Goal: Navigation & Orientation: Find specific page/section

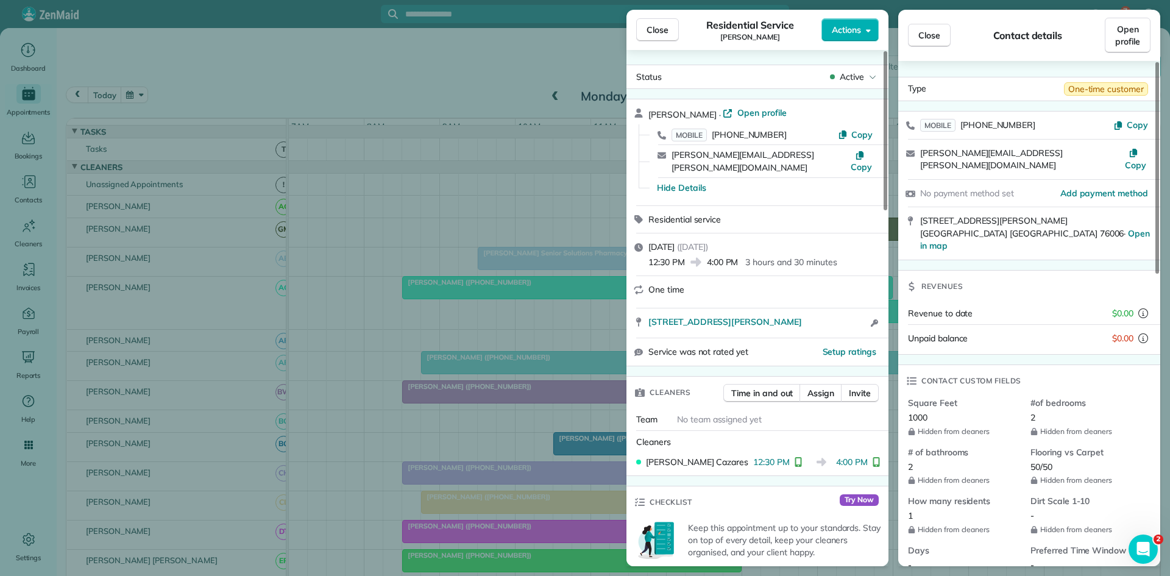
click at [497, 151] on div "Close Residential Service [PERSON_NAME] Actions Status Active [PERSON_NAME] · O…" at bounding box center [585, 288] width 1170 height 576
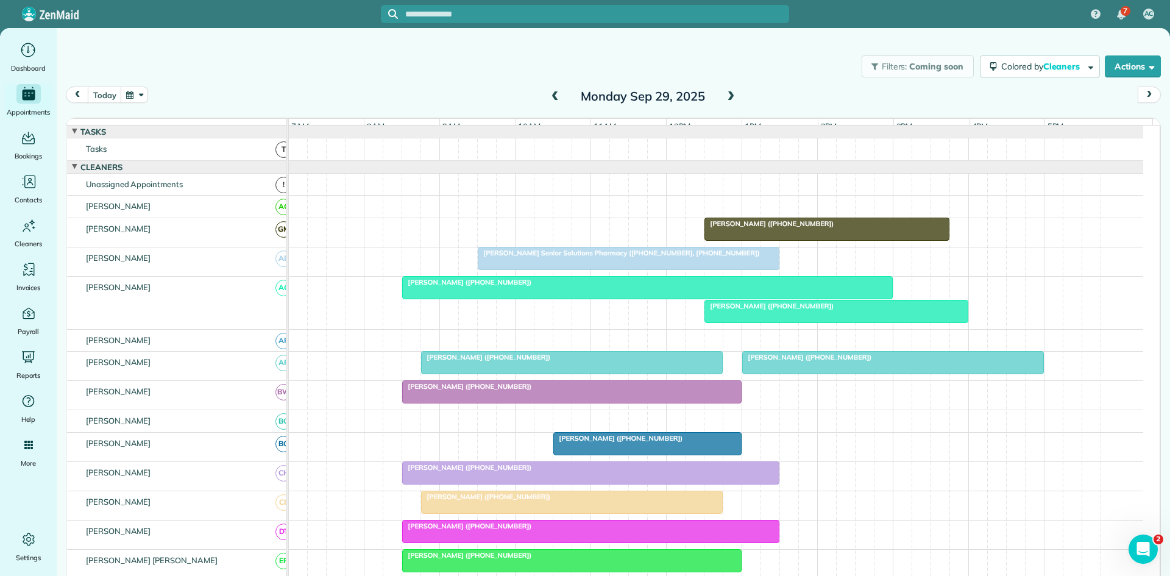
click at [727, 101] on span at bounding box center [730, 96] width 13 height 11
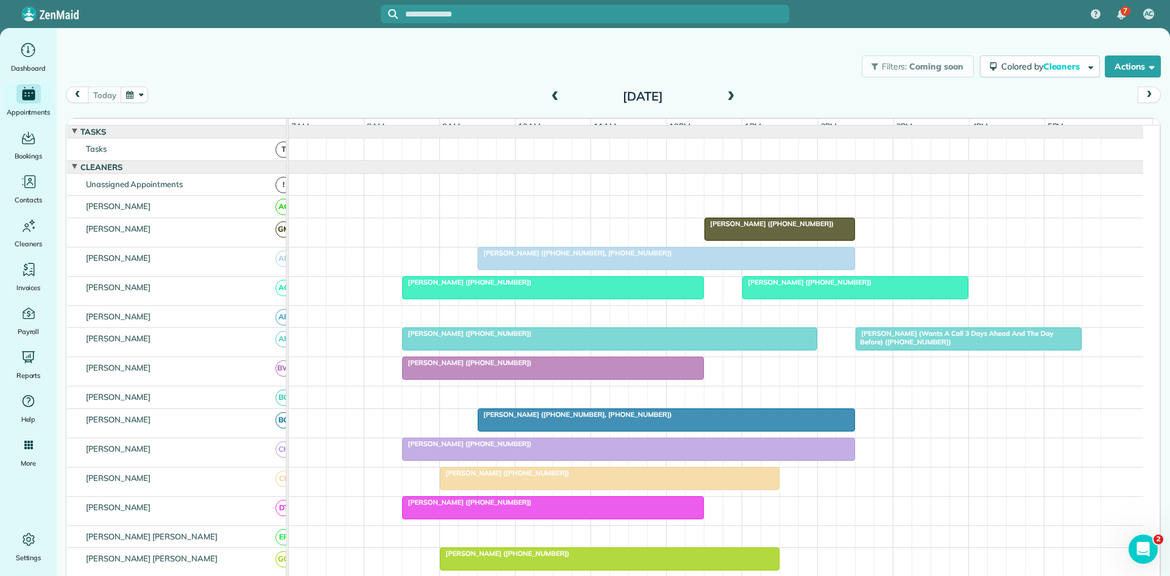
click at [868, 346] on span "[PERSON_NAME] (Wants A Call 3 Days Ahead And The Day Before) ([PHONE_NUMBER])" at bounding box center [954, 337] width 198 height 17
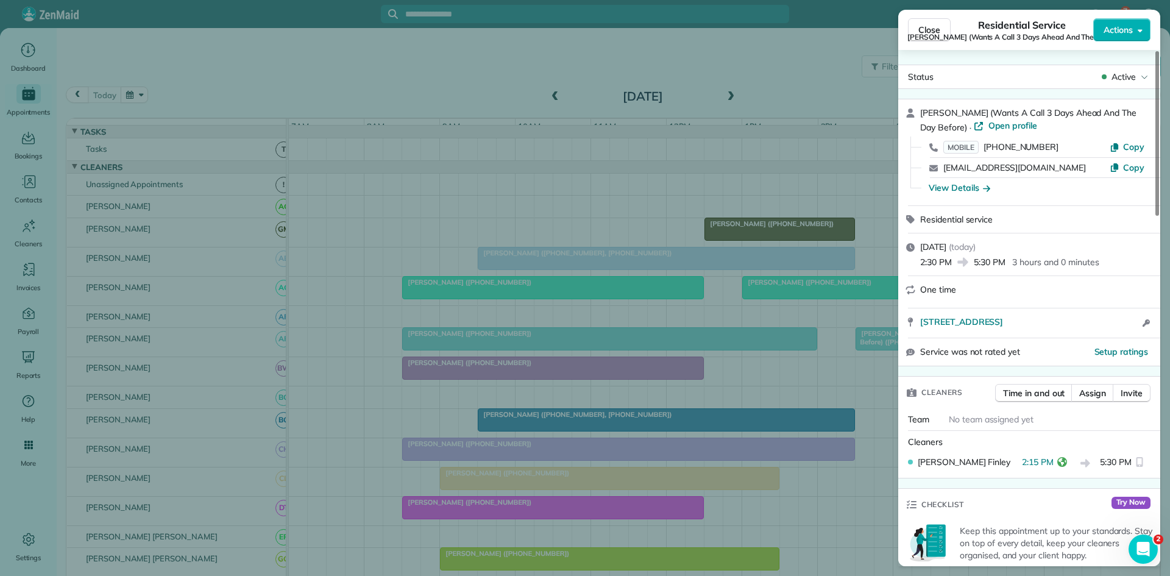
click at [777, 341] on div "Close Residential Service [PERSON_NAME] (Wants A Call 3 Days Ahead And The Day …" at bounding box center [585, 288] width 1170 height 576
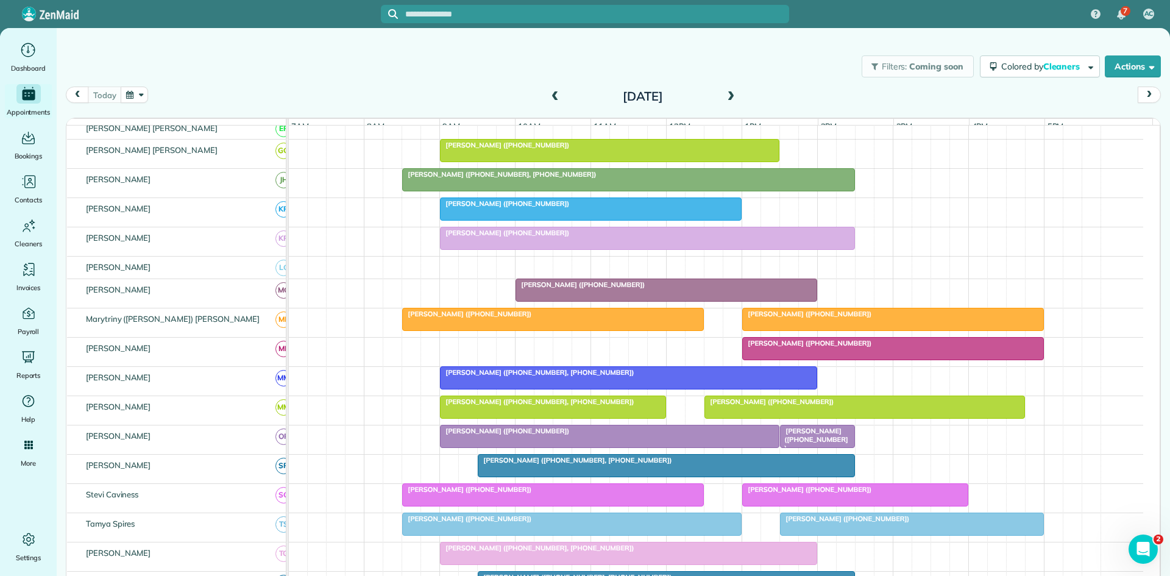
click at [794, 330] on div at bounding box center [893, 319] width 300 height 22
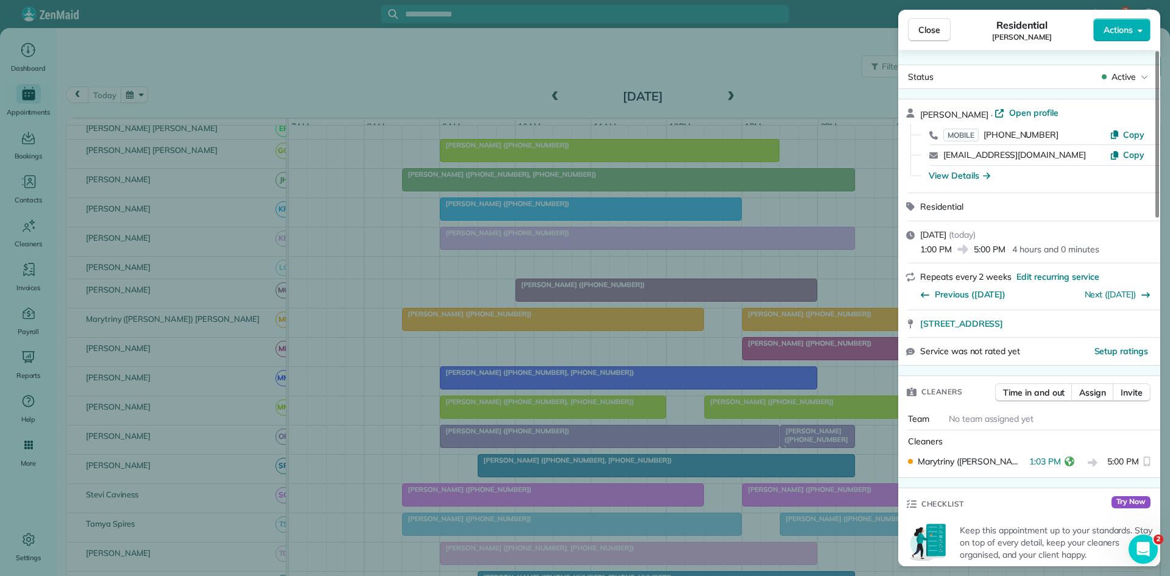
click at [755, 341] on div "Close Residential [PERSON_NAME] Actions Status Active [PERSON_NAME] · Open prof…" at bounding box center [585, 288] width 1170 height 576
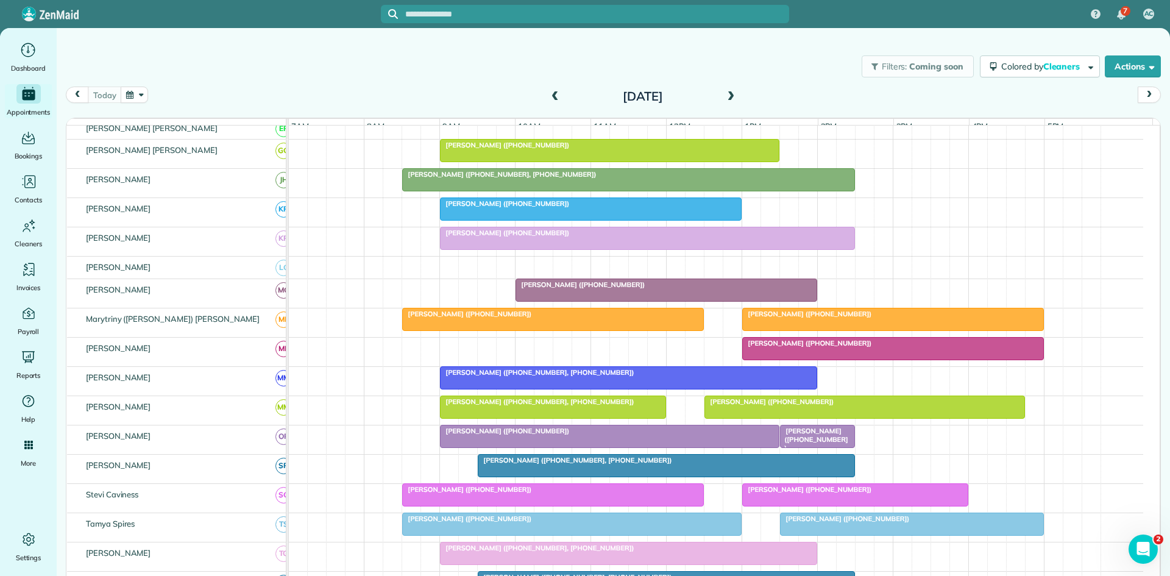
click at [782, 359] on div at bounding box center [893, 349] width 300 height 22
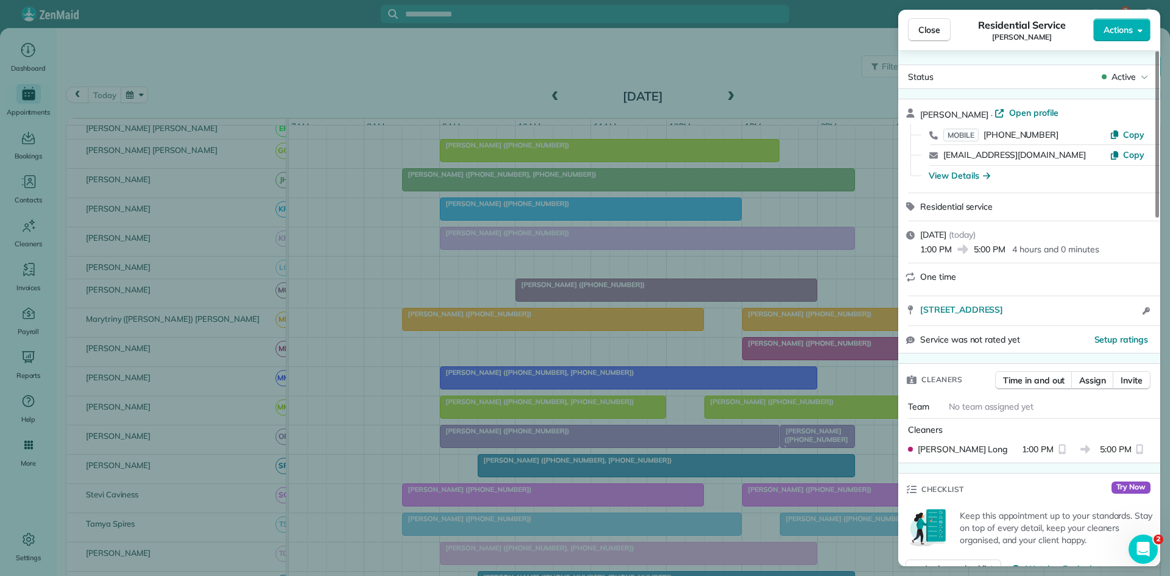
click at [744, 338] on div "Close Residential Service [PERSON_NAME] Actions Status Active [PERSON_NAME] · O…" at bounding box center [585, 288] width 1170 height 576
